Goal: Navigation & Orientation: Find specific page/section

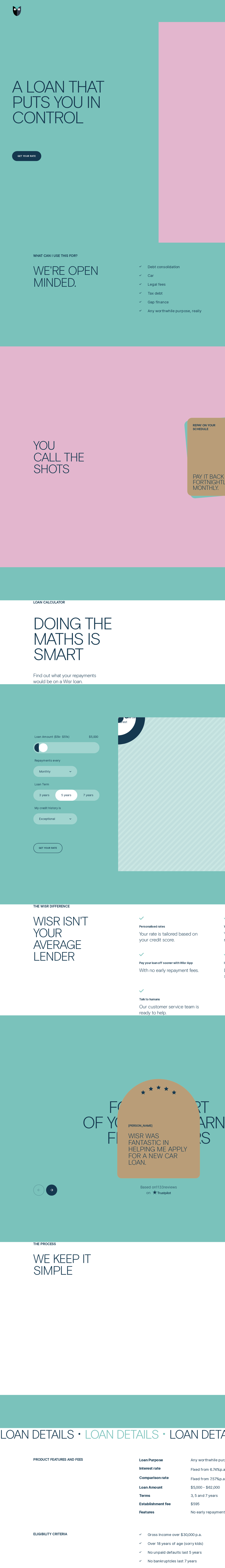
click at [12, 8] on img "Go to home page" at bounding box center [12, 8] width 6 height 7
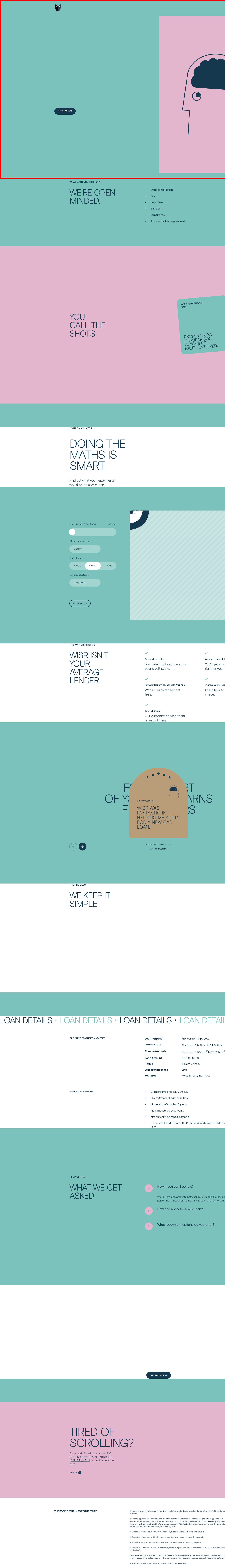
click at [112, 5] on div at bounding box center [112, 5] width 148 height 11
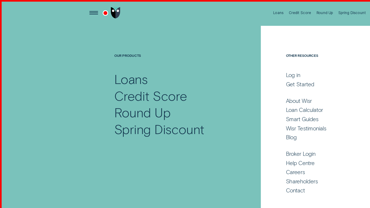
click at [75, 9] on div at bounding box center [74, 9] width 23 height 18
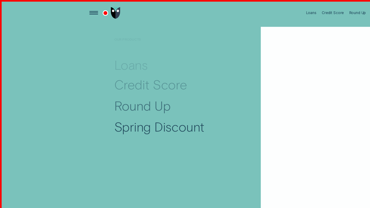
click at [75, 9] on div at bounding box center [74, 9] width 23 height 18
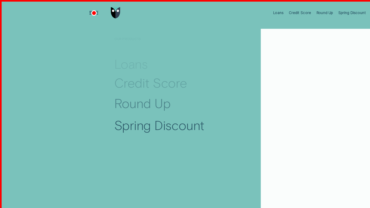
click at [67, 9] on div "Open Menu" at bounding box center [67, 9] width 12 height 12
